Goal: Find specific page/section: Find specific page/section

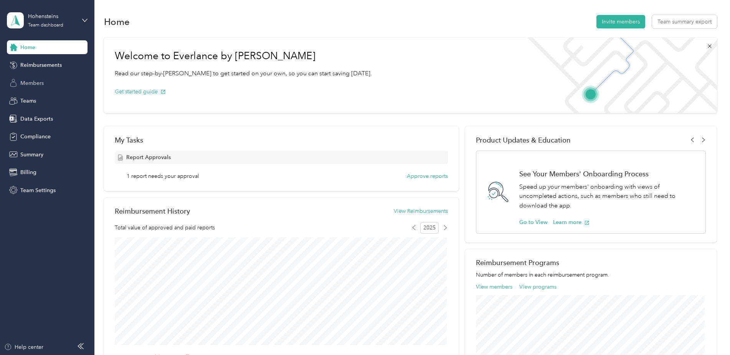
click at [29, 76] on div "Members" at bounding box center [47, 83] width 81 height 14
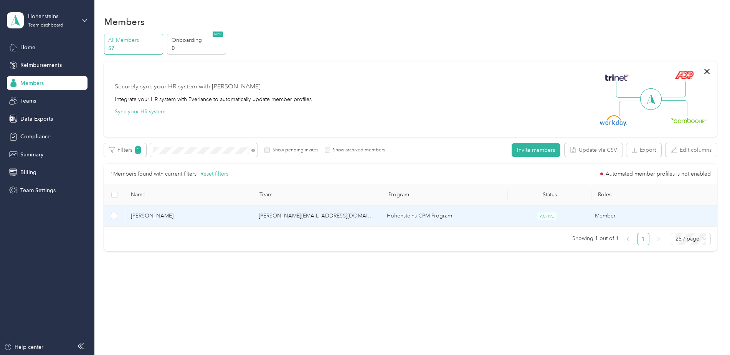
click at [157, 215] on span "[PERSON_NAME]" at bounding box center [189, 215] width 116 height 8
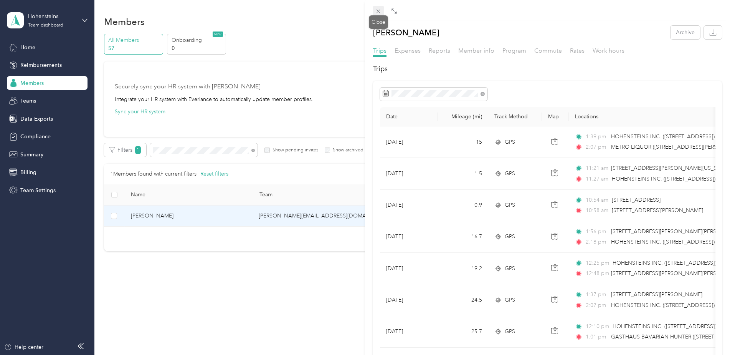
click at [378, 10] on icon at bounding box center [378, 11] width 7 height 7
